Goal: Task Accomplishment & Management: Complete application form

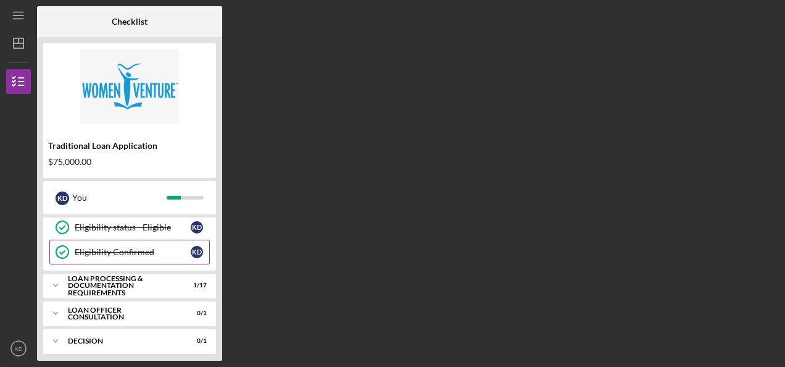
scroll to position [181, 0]
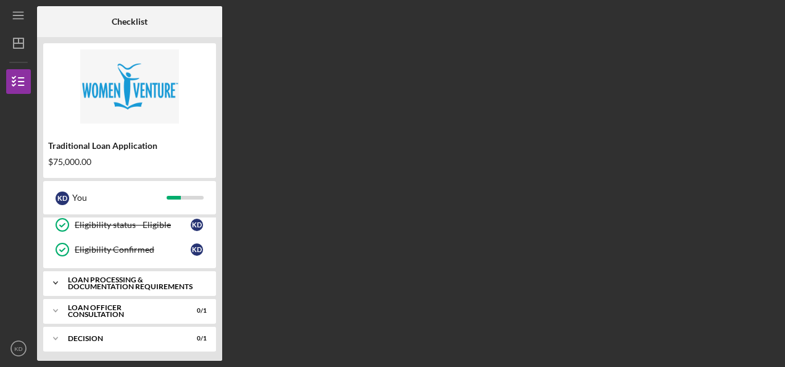
click at [147, 287] on div "Icon/Expander Loan Processing & Documentation Requirements 1 / 17" at bounding box center [129, 282] width 173 height 25
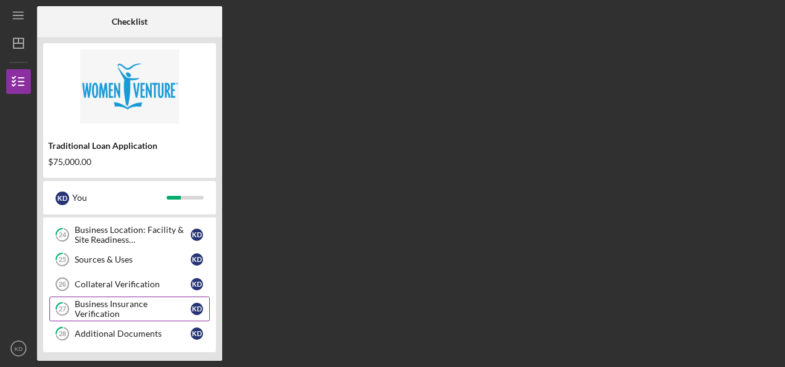
scroll to position [601, 0]
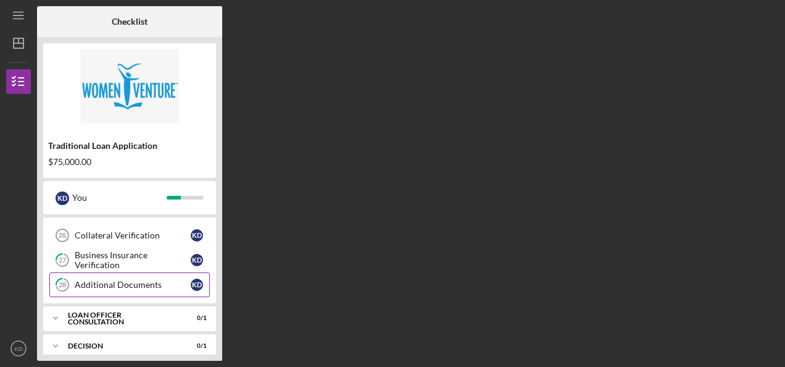
click at [138, 284] on link "28 Additional Documents K D" at bounding box center [129, 284] width 161 height 25
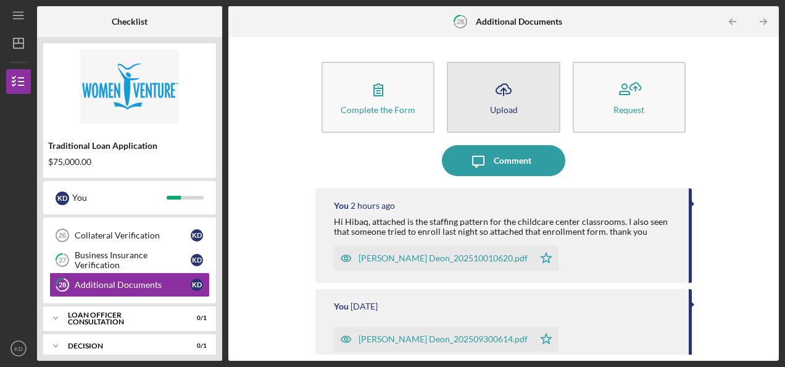
click at [507, 102] on icon "Icon/Upload" at bounding box center [503, 89] width 31 height 31
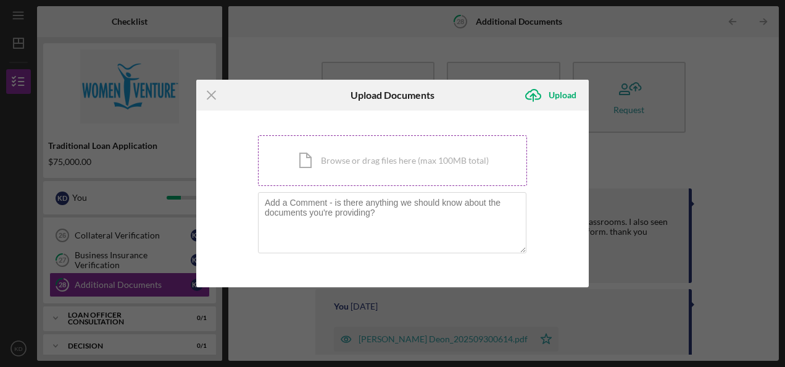
click at [365, 171] on div "Icon/Document Browse or drag files here (max 100MB total) Tap to choose files o…" at bounding box center [392, 160] width 269 height 51
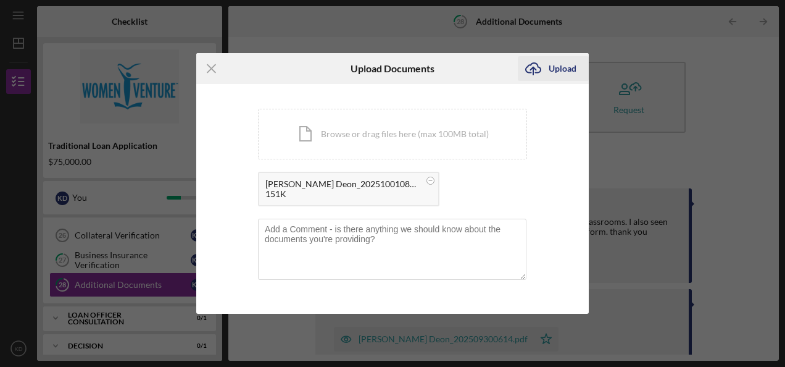
click at [573, 67] on div "Upload" at bounding box center [563, 68] width 28 height 25
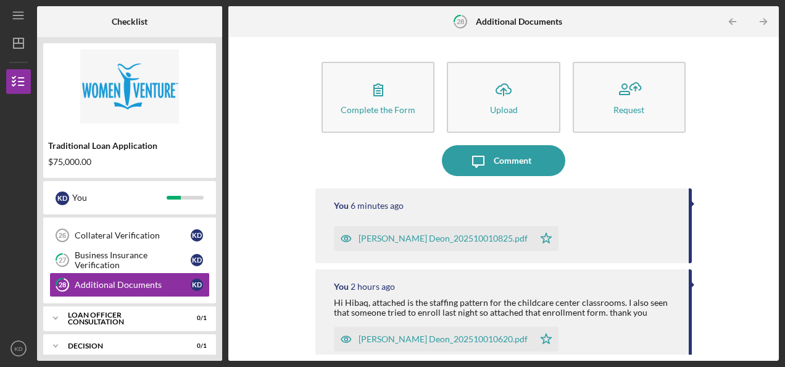
drag, startPoint x: 480, startPoint y: 43, endPoint x: 404, endPoint y: 9, distance: 83.2
click at [480, 43] on div "Complete the Form Form Icon/Upload Upload Request Icon/Message Comment You 6 mi…" at bounding box center [503, 198] width 377 height 311
click at [18, 14] on icon "Icon/Menu" at bounding box center [19, 16] width 28 height 28
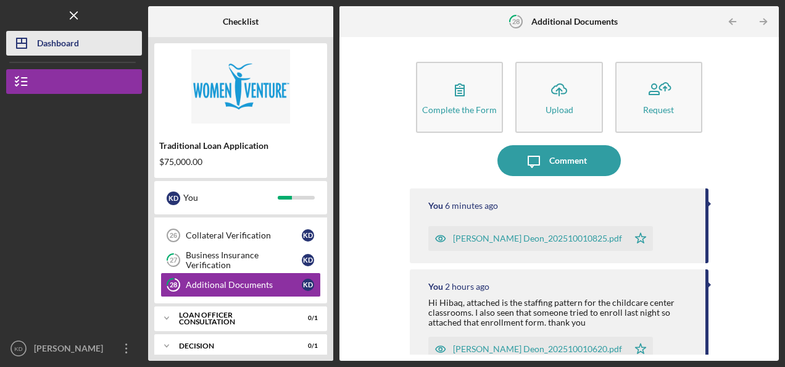
click at [30, 44] on icon "Icon/Dashboard" at bounding box center [21, 43] width 31 height 31
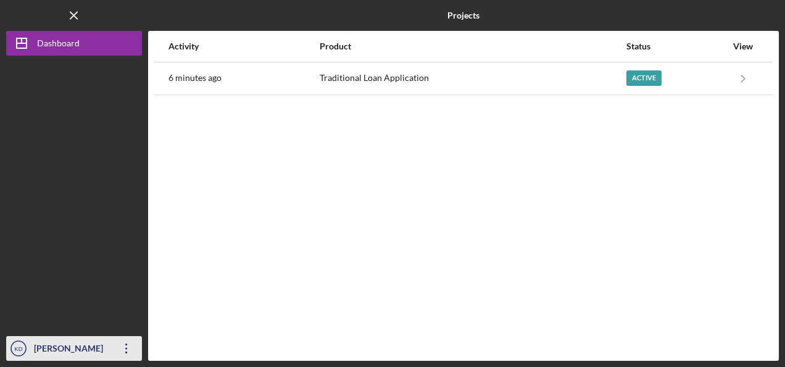
click at [60, 345] on div "[PERSON_NAME]" at bounding box center [71, 350] width 80 height 28
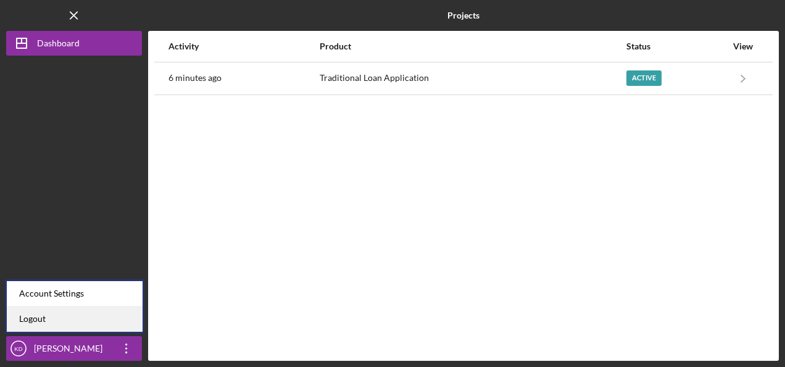
click at [53, 316] on link "Logout" at bounding box center [75, 318] width 136 height 25
